Goal: Entertainment & Leisure: Consume media (video, audio)

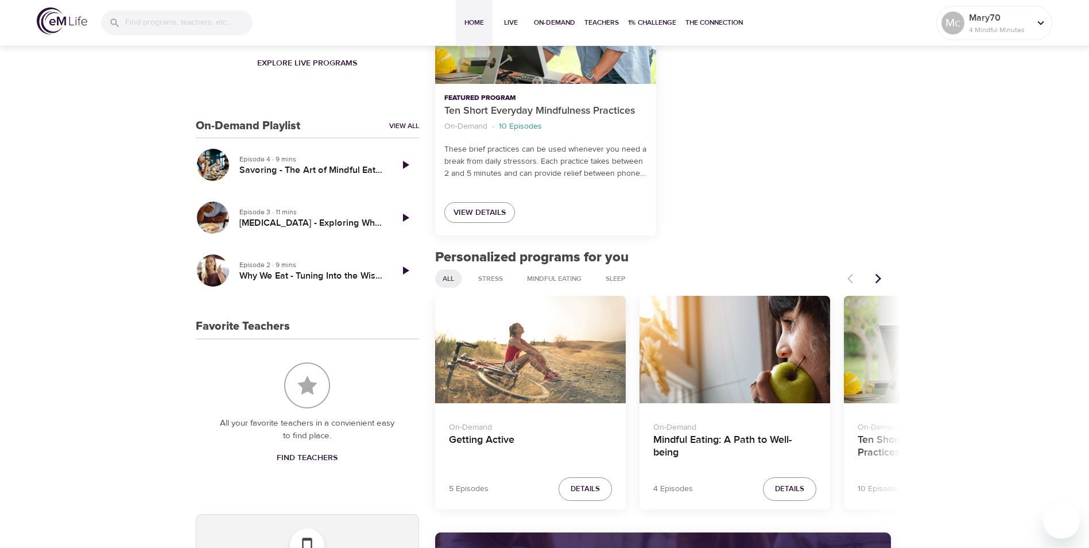
scroll to position [370, 0]
click at [327, 276] on h5 "Why We Eat - Tuning Into the Wisdom of the Body" at bounding box center [310, 276] width 143 height 12
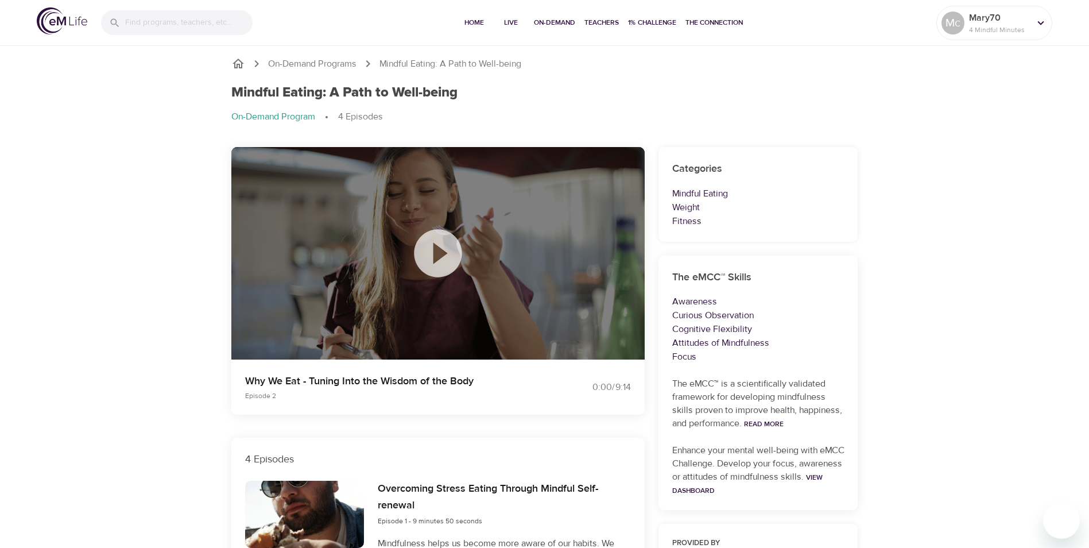
click at [437, 262] on icon at bounding box center [438, 253] width 48 height 48
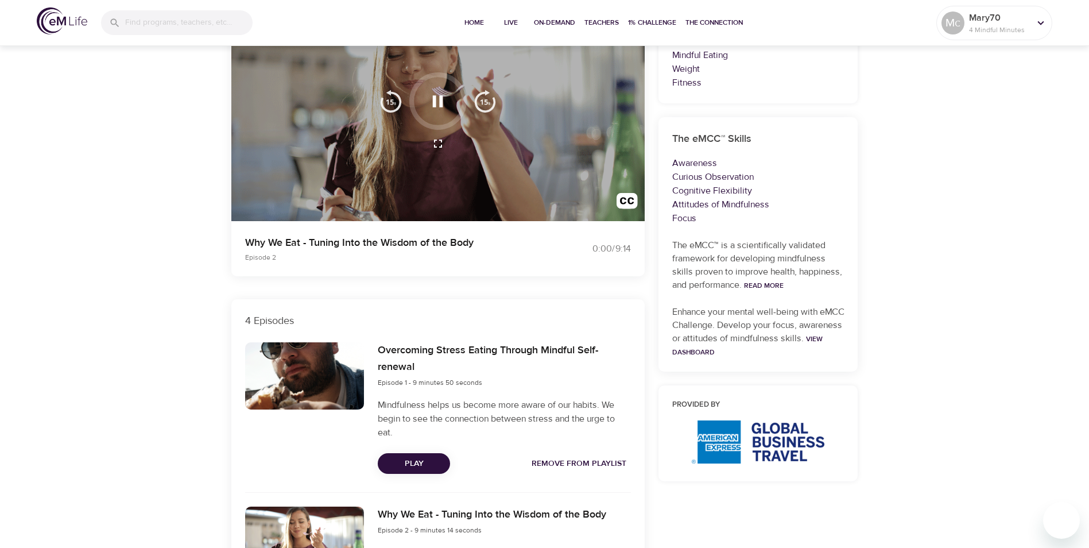
scroll to position [172, 0]
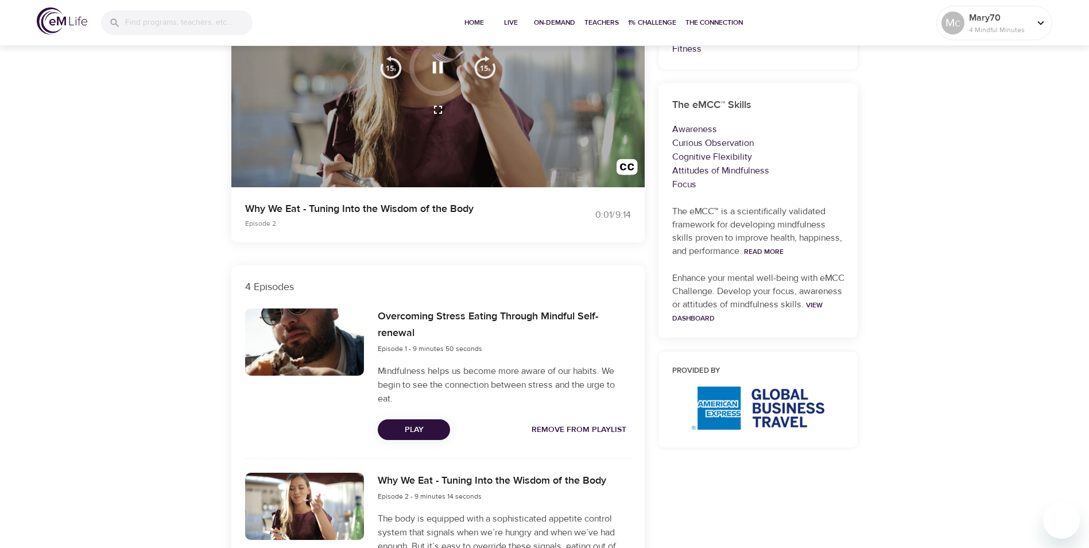
click at [432, 428] on span "Play" at bounding box center [414, 429] width 54 height 14
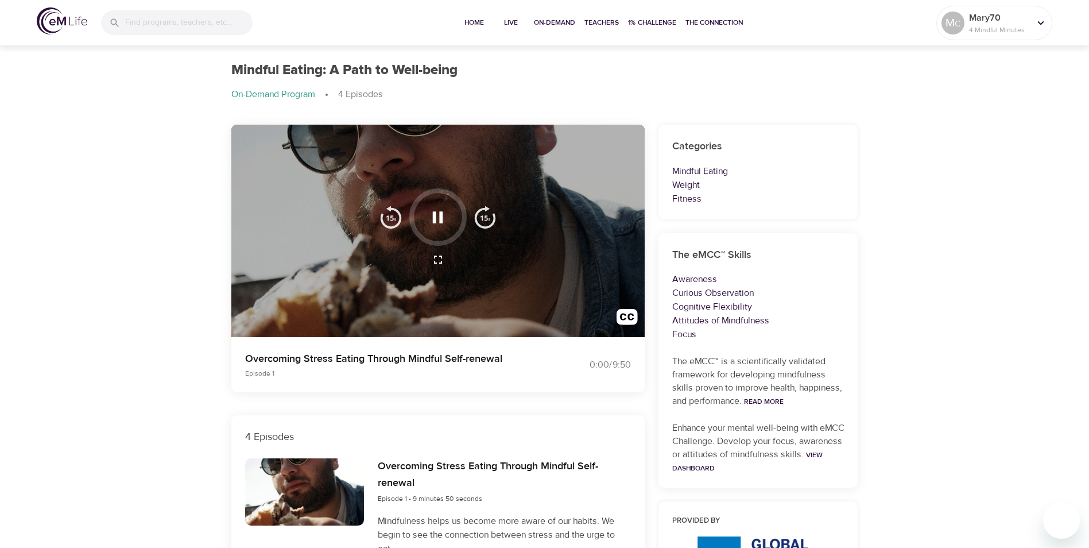
scroll to position [0, 0]
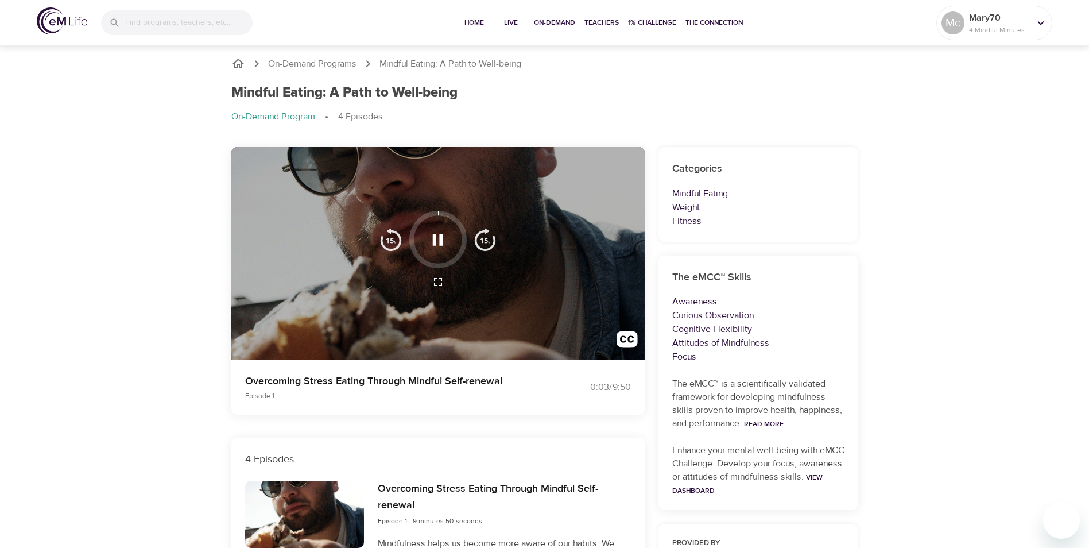
click at [434, 235] on icon "button" at bounding box center [438, 239] width 10 height 11
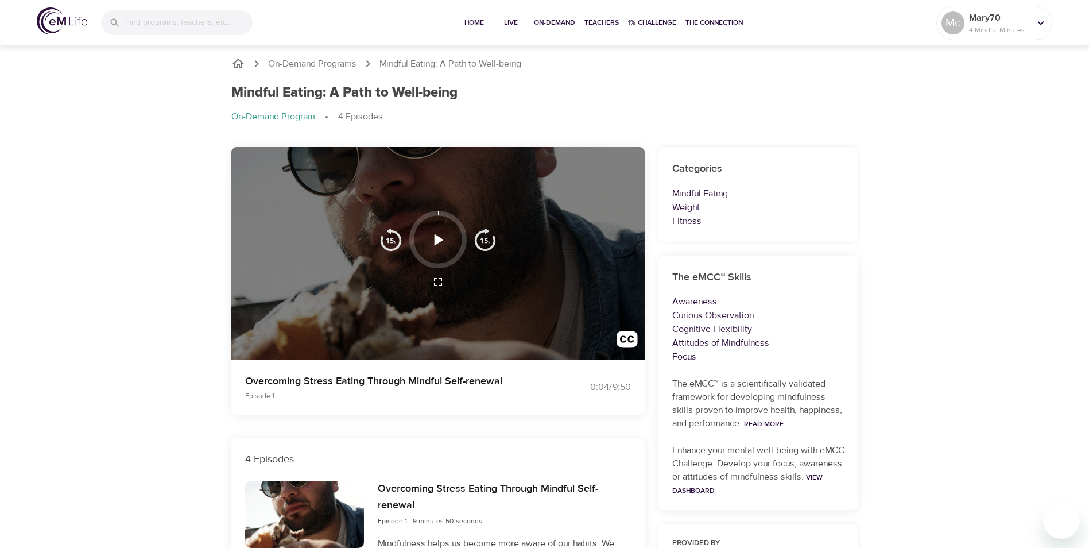
click at [432, 243] on icon "button" at bounding box center [438, 240] width 20 height 20
